Goal: Information Seeking & Learning: Learn about a topic

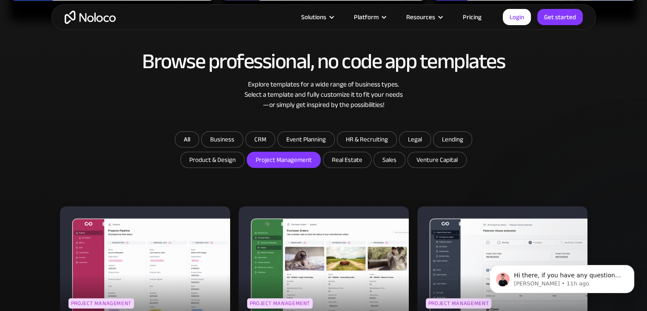
scroll to position [425, 0]
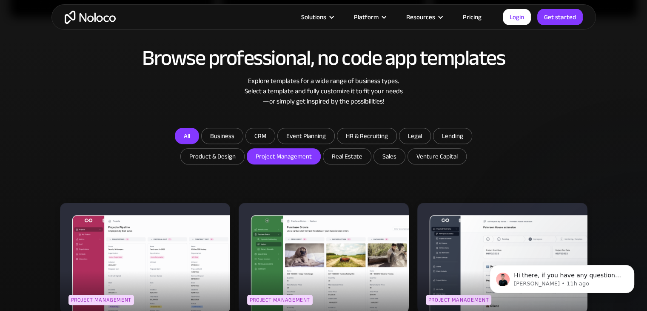
click at [188, 137] on link "All" at bounding box center [187, 136] width 24 height 16
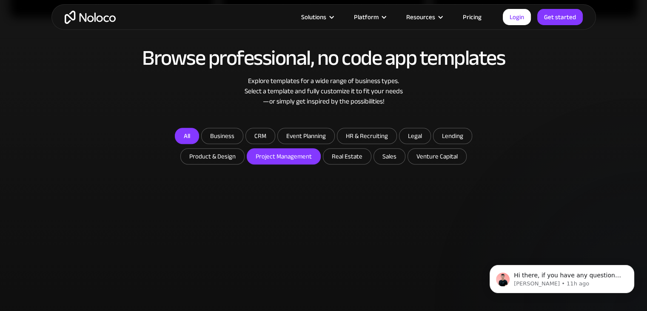
checkbox input "false"
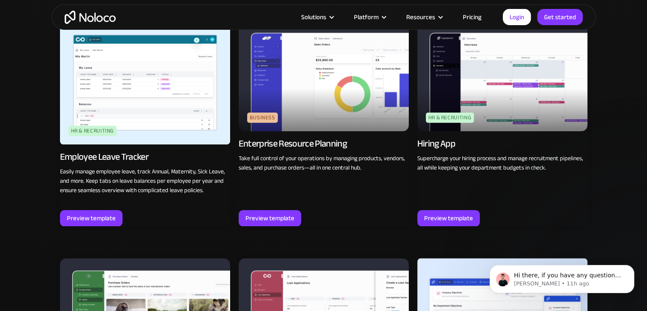
scroll to position [893, 0]
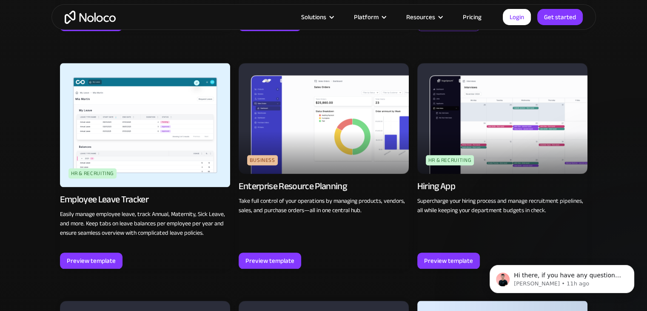
click at [458, 29] on div "Preview template" at bounding box center [448, 22] width 49 height 11
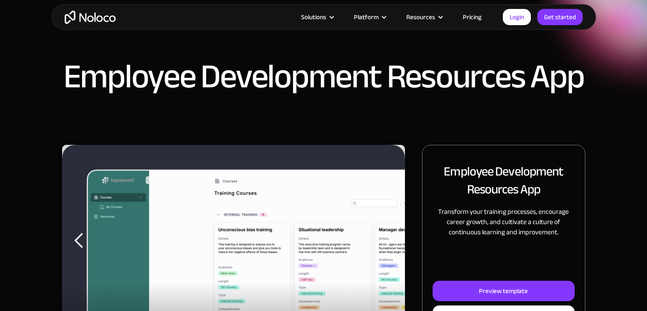
scroll to position [85, 0]
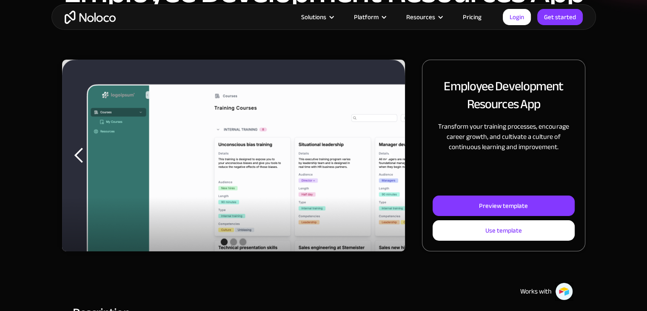
click at [500, 201] on div "Preview template" at bounding box center [503, 205] width 49 height 11
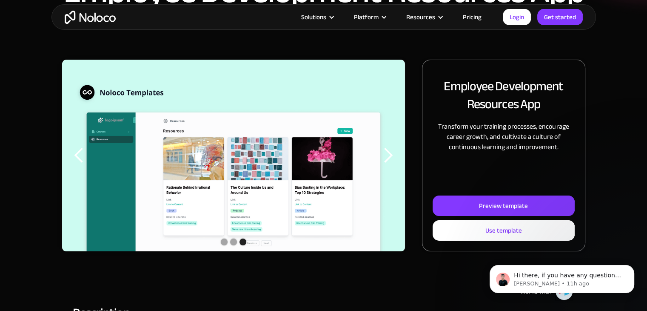
scroll to position [0, 0]
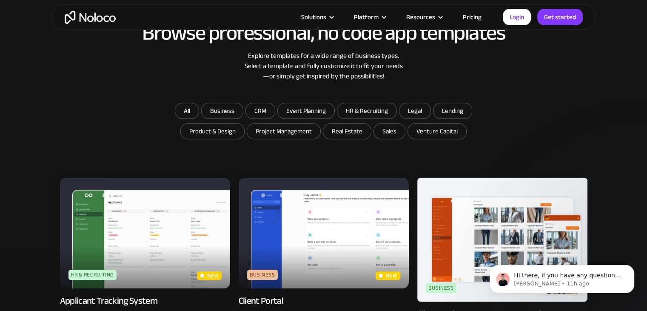
scroll to position [534, 0]
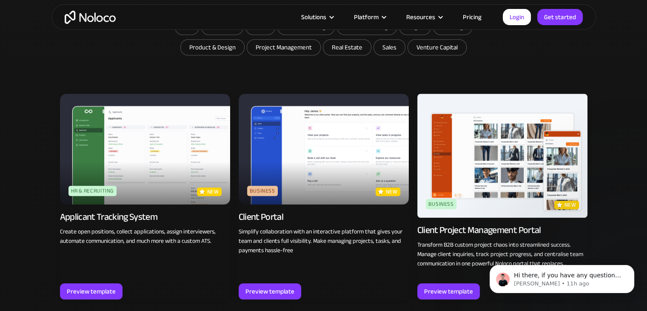
click at [150, 137] on img at bounding box center [145, 149] width 170 height 111
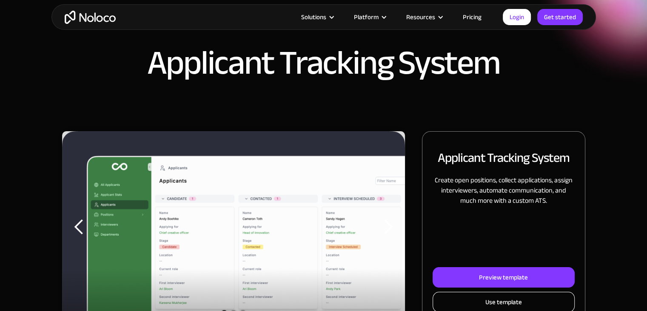
scroll to position [85, 0]
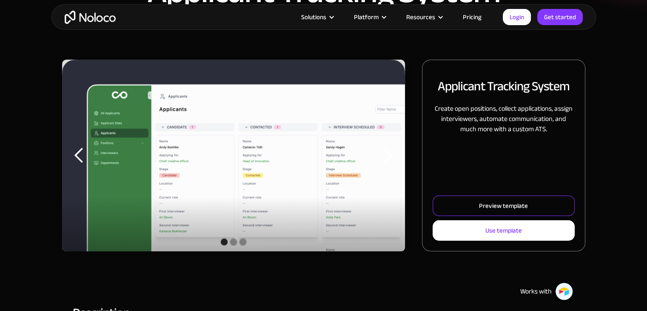
click at [516, 207] on div "Preview template" at bounding box center [503, 205] width 49 height 11
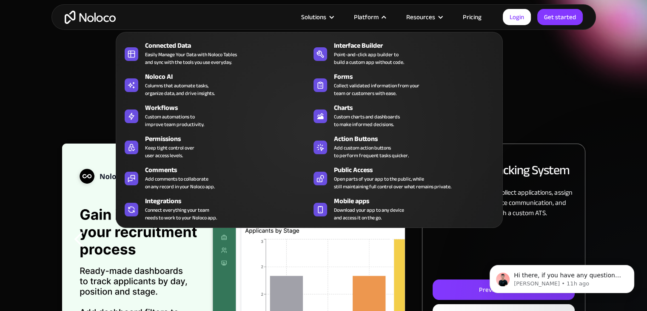
scroll to position [0, 0]
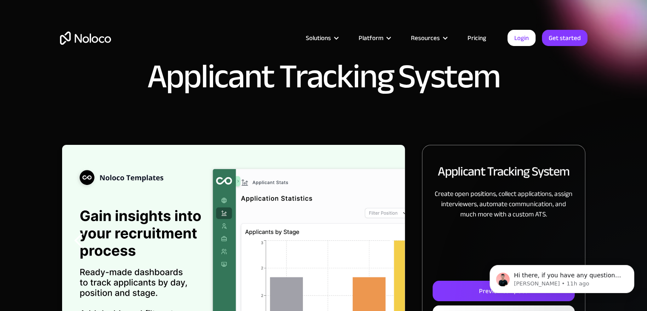
click at [485, 35] on link "Pricing" at bounding box center [477, 37] width 40 height 11
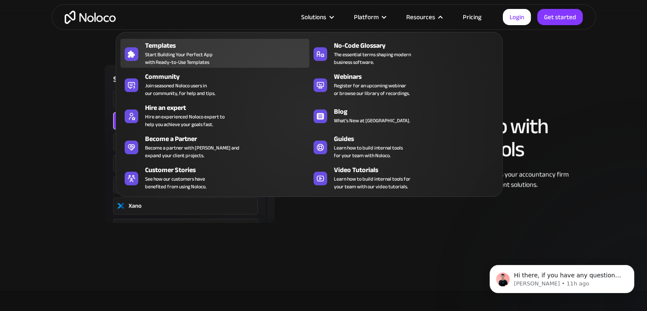
click at [209, 60] on span "Start Building Your Perfect App with Ready-to-Use Templates" at bounding box center [179, 58] width 68 height 15
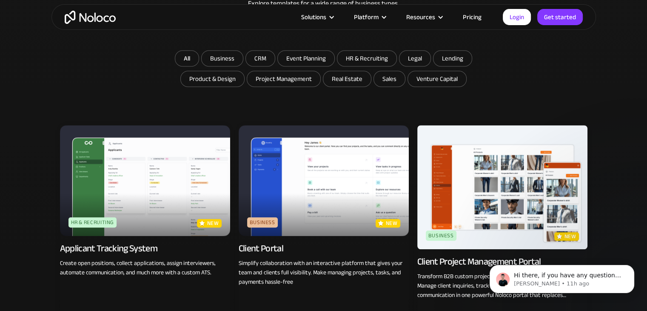
scroll to position [511, 0]
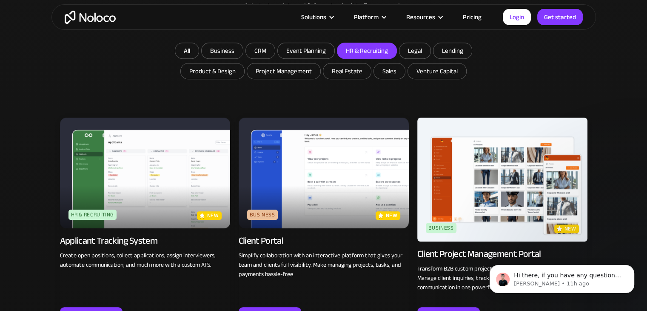
click at [384, 47] on input "HR & Recruiting" at bounding box center [366, 50] width 59 height 15
checkbox input "true"
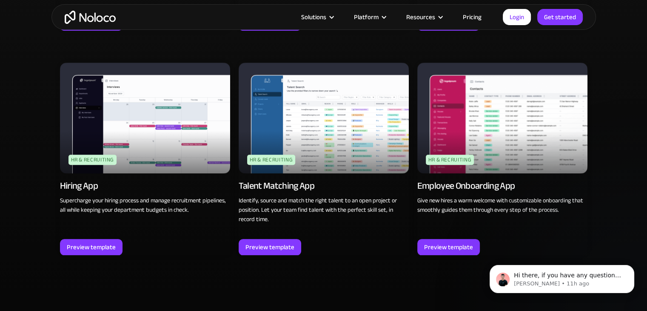
scroll to position [808, 0]
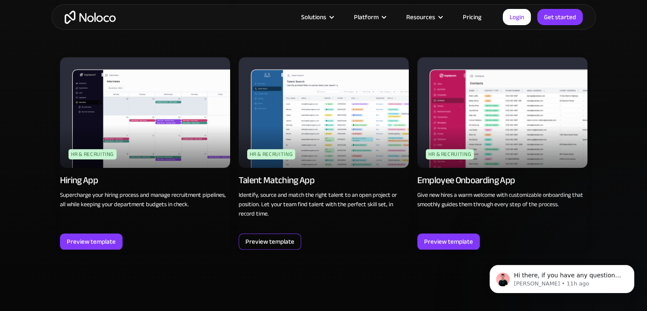
click at [270, 241] on div "Preview template" at bounding box center [269, 241] width 49 height 11
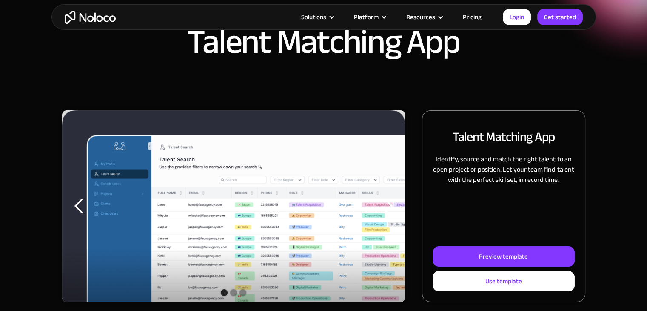
scroll to position [85, 0]
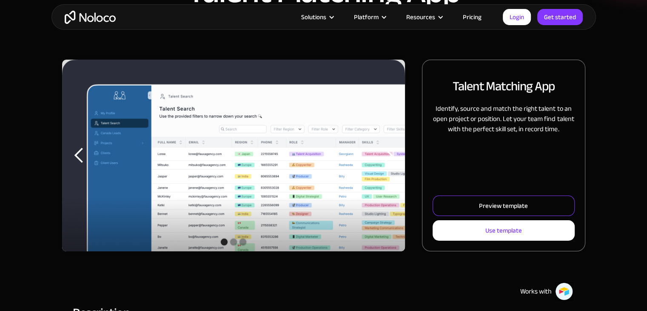
click at [487, 209] on div "Preview template" at bounding box center [503, 205] width 49 height 11
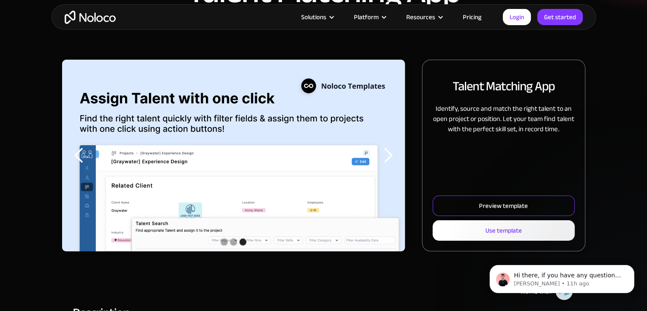
scroll to position [0, 0]
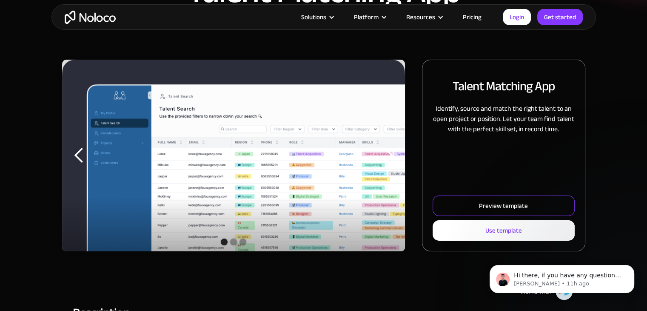
click at [496, 204] on div "Preview template" at bounding box center [503, 205] width 49 height 11
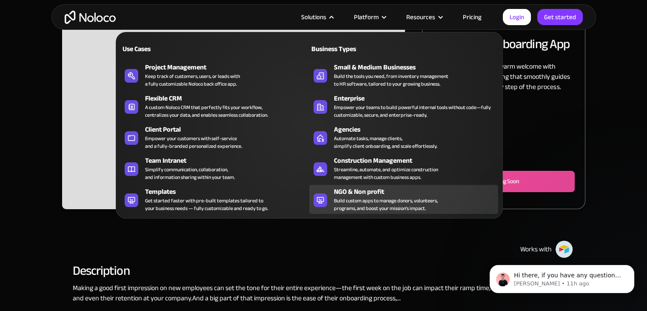
scroll to position [128, 0]
